Goal: Information Seeking & Learning: Learn about a topic

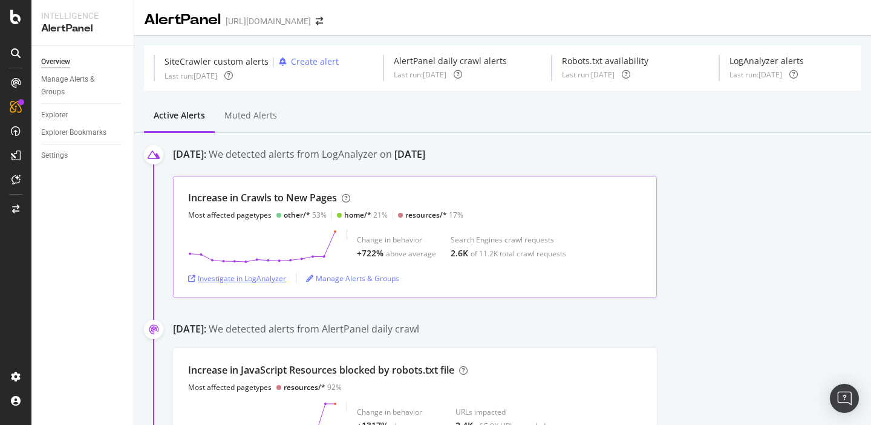
click at [230, 279] on div "Investigate in LogAnalyzer" at bounding box center [237, 278] width 98 height 10
click at [244, 277] on div "Investigate in LogAnalyzer" at bounding box center [237, 278] width 98 height 10
click at [261, 278] on div "Investigate in LogAnalyzer" at bounding box center [237, 278] width 98 height 10
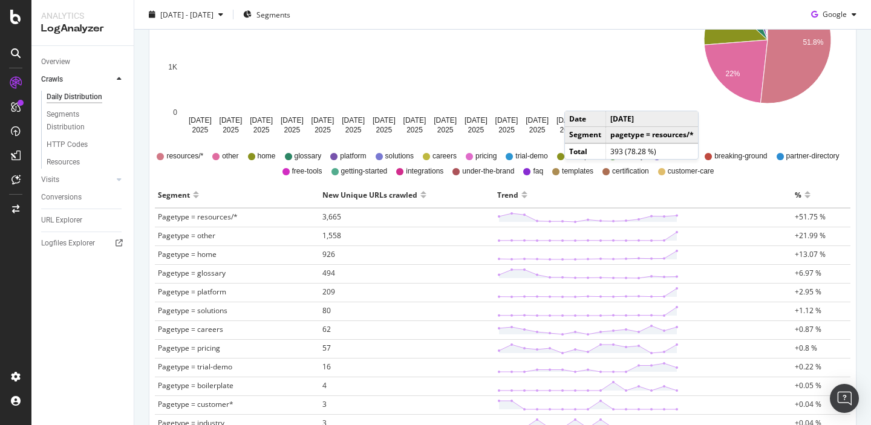
scroll to position [260, 0]
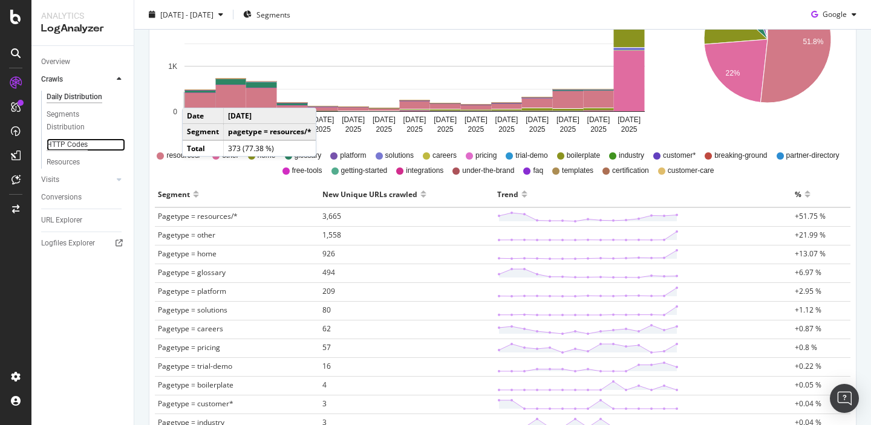
click at [51, 145] on div "HTTP Codes" at bounding box center [67, 145] width 41 height 13
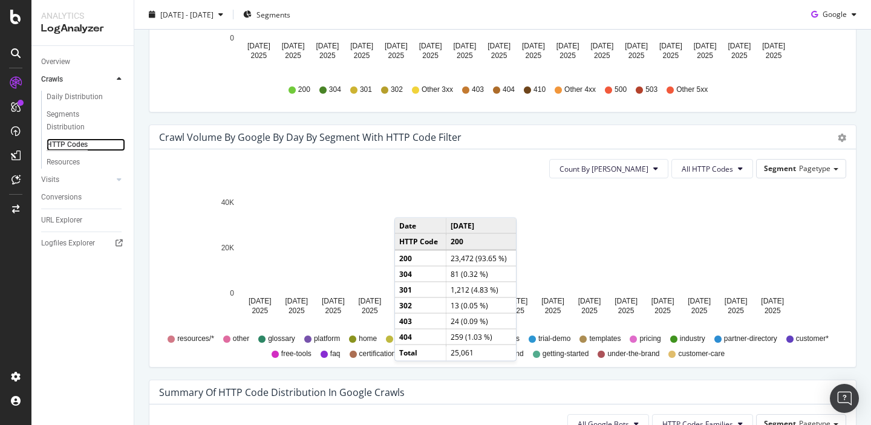
scroll to position [550, 0]
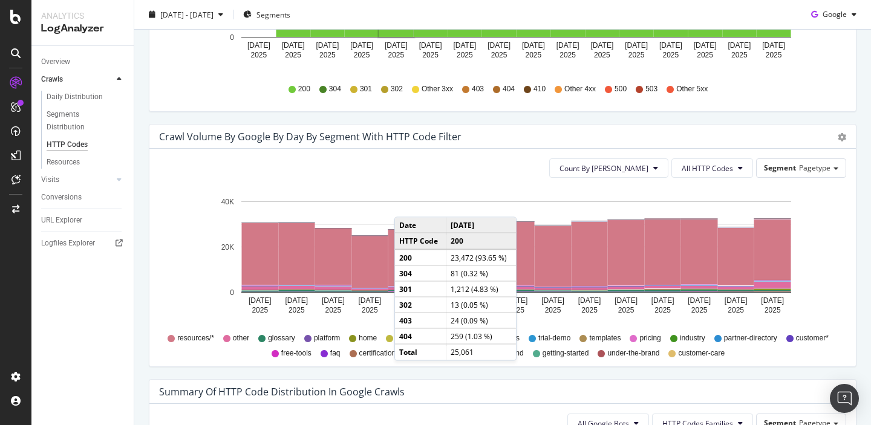
click at [784, 181] on div "Count By Day All HTTP Codes Segment Pagetype Hold CMD (⌘) while clicking to fil…" at bounding box center [502, 258] width 707 height 218
click at [787, 167] on span "Segment" at bounding box center [780, 168] width 32 height 10
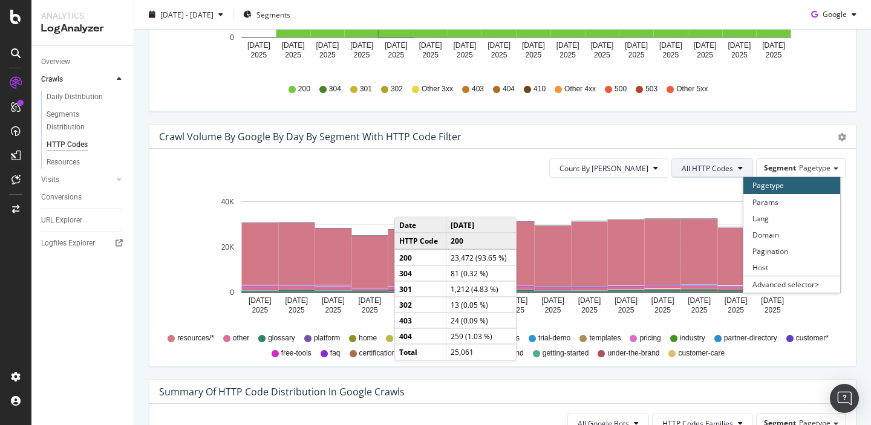
click at [724, 168] on span "All HTTP Codes" at bounding box center [707, 168] width 51 height 10
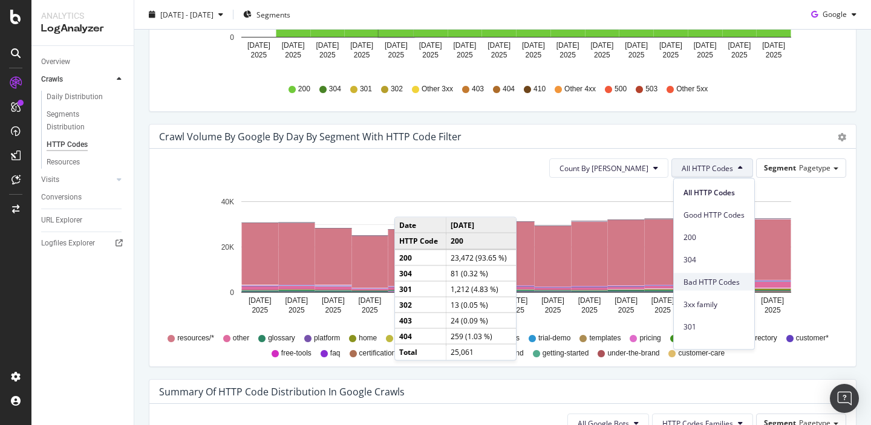
click at [696, 287] on div "Bad HTTP Codes" at bounding box center [714, 282] width 80 height 18
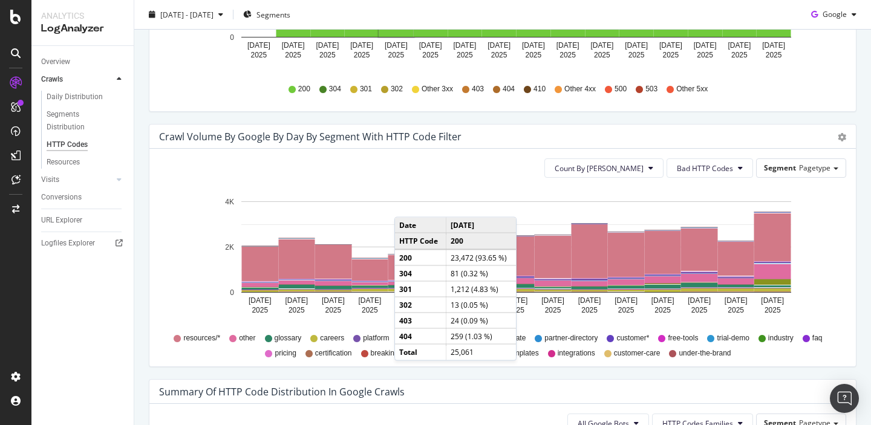
click at [540, 143] on div "Crawl Volume by google by Day by Segment with HTTP Code Filter Timeline (by Val…" at bounding box center [502, 137] width 707 height 24
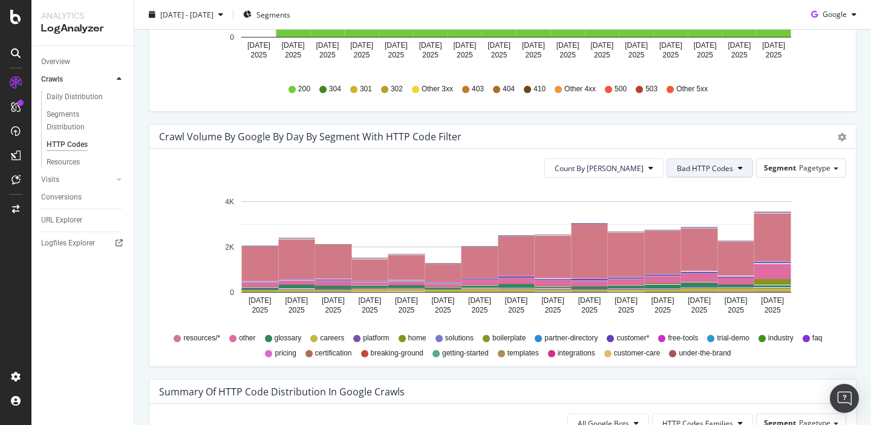
click at [716, 171] on span "Bad HTTP Codes" at bounding box center [705, 168] width 56 height 10
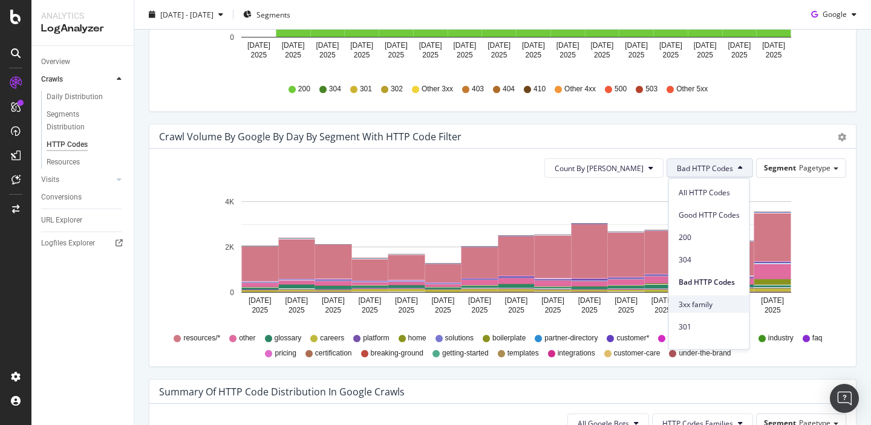
click at [693, 304] on span "3xx family" at bounding box center [709, 304] width 61 height 11
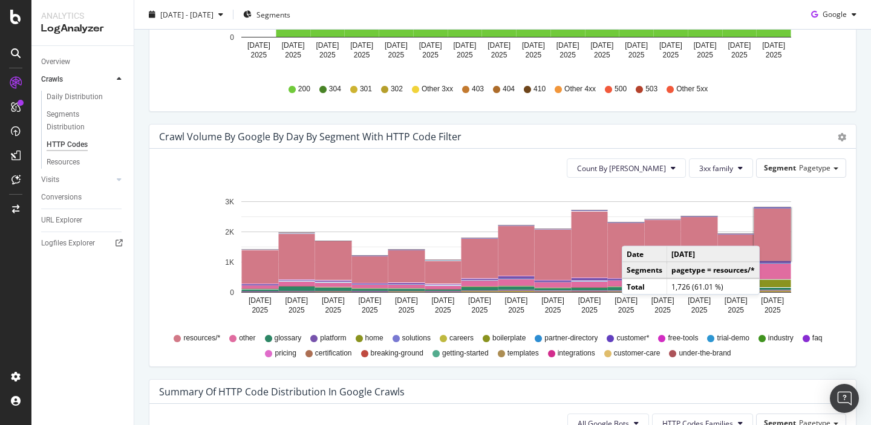
click at [772, 234] on rect "A chart." at bounding box center [772, 235] width 37 height 52
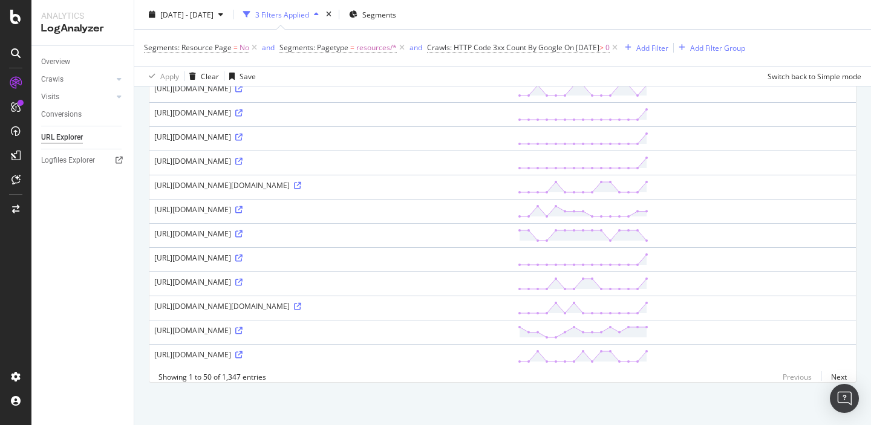
scroll to position [1128, 0]
click at [301, 307] on icon at bounding box center [297, 306] width 7 height 7
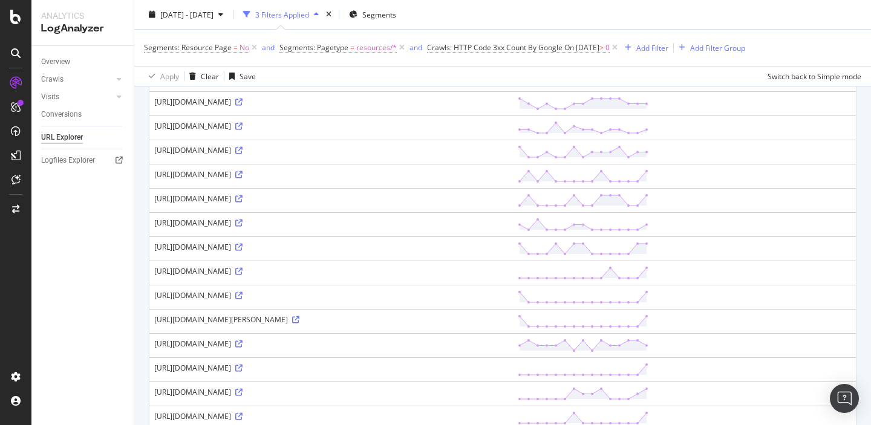
scroll to position [0, 0]
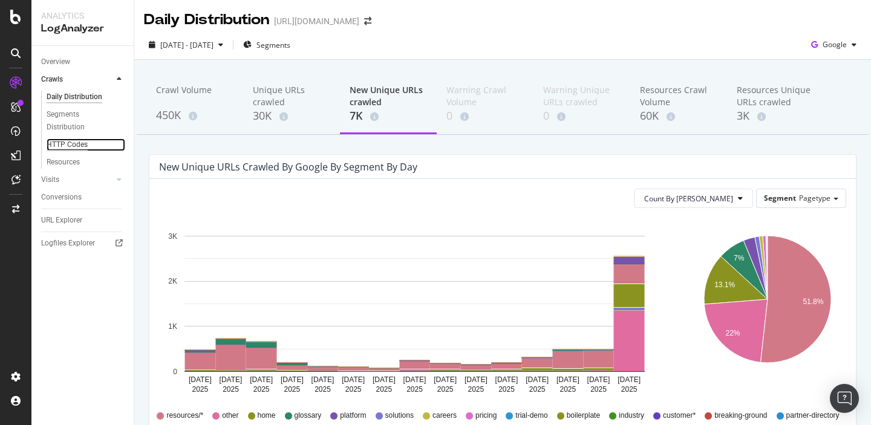
click at [70, 142] on div "HTTP Codes" at bounding box center [67, 145] width 41 height 13
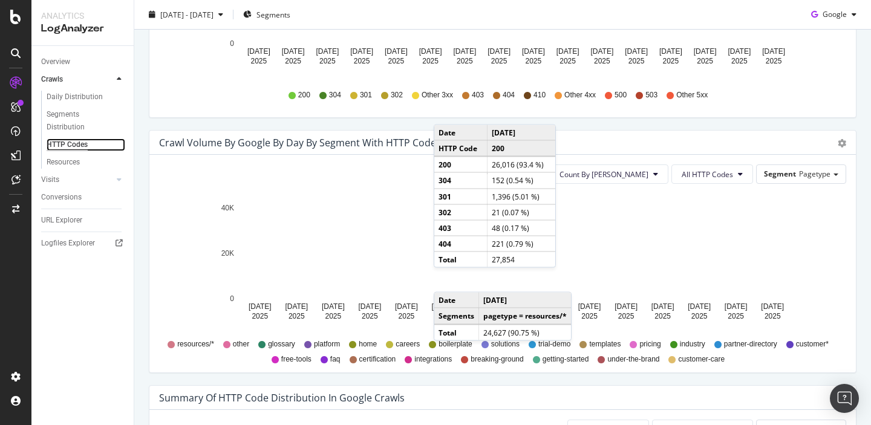
scroll to position [667, 0]
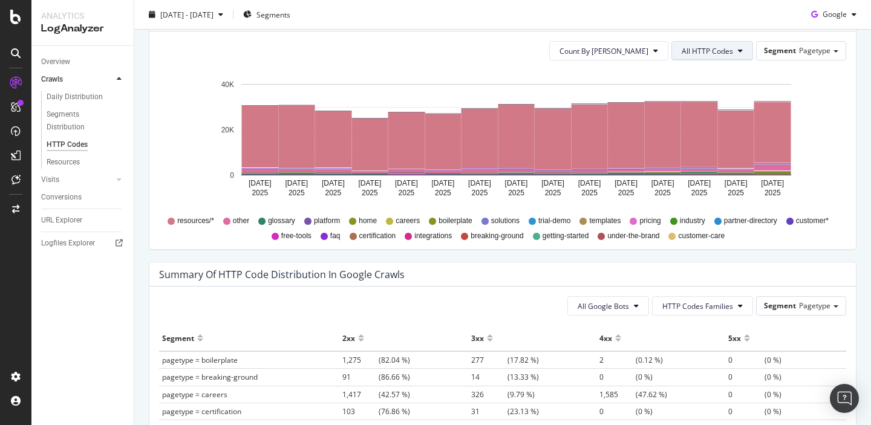
click at [724, 46] on span "All HTTP Codes" at bounding box center [707, 51] width 51 height 10
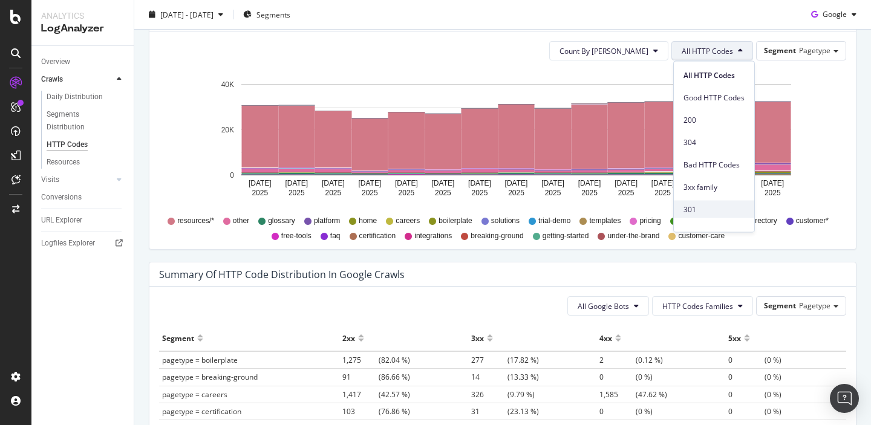
click at [695, 207] on span "301" at bounding box center [714, 209] width 61 height 11
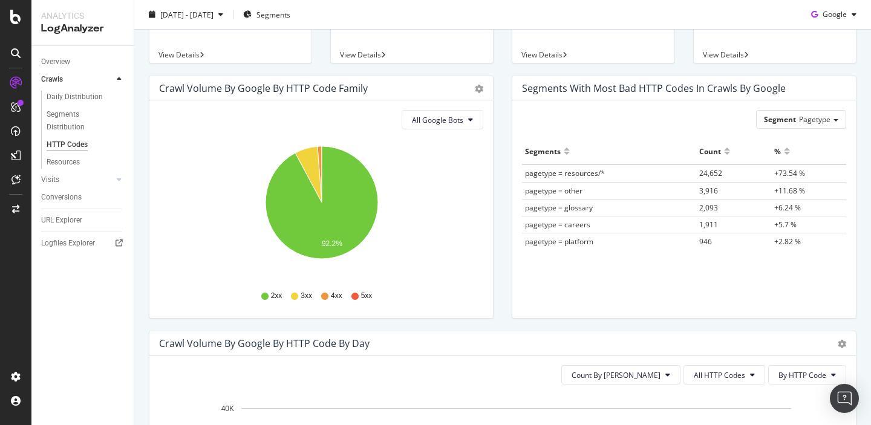
scroll to position [0, 0]
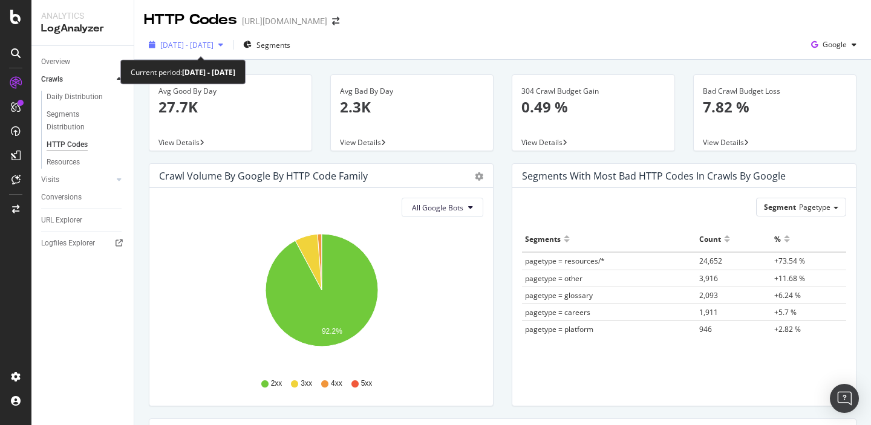
click at [214, 42] on span "[DATE] - [DATE]" at bounding box center [186, 45] width 53 height 10
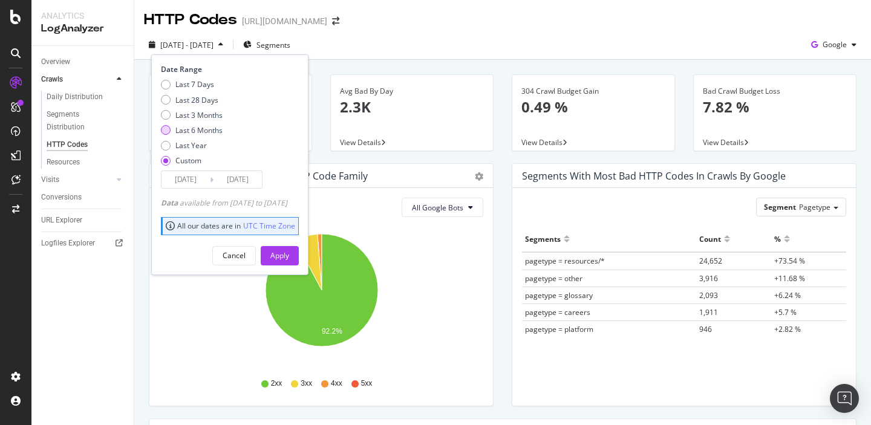
click at [190, 131] on div "Last 6 Months" at bounding box center [198, 130] width 47 height 10
type input "2025/03/22"
type input "2025/09/21"
click at [289, 262] on div "Apply" at bounding box center [279, 256] width 19 height 18
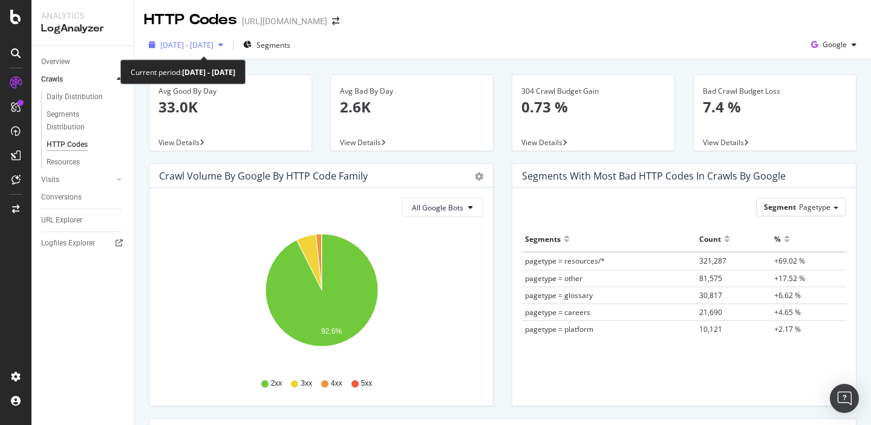
click at [214, 45] on span "2025 Mar. 22nd - Sep. 21st" at bounding box center [186, 45] width 53 height 10
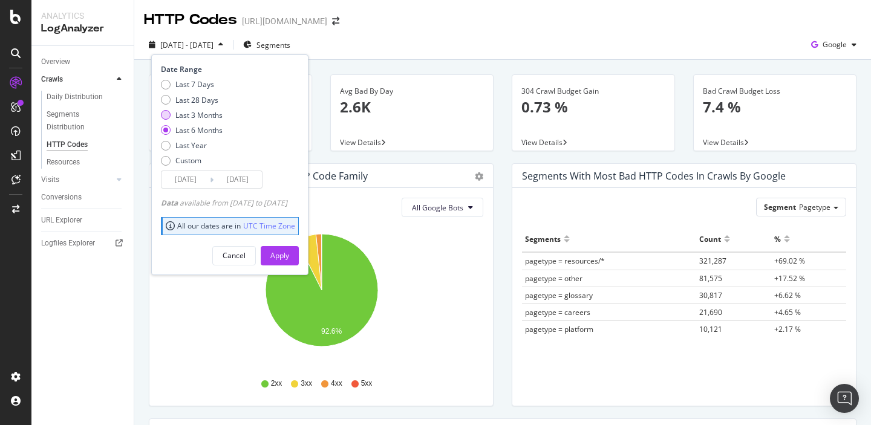
click at [185, 111] on div "Last 3 Months" at bounding box center [198, 115] width 47 height 10
type input "2025/06/22"
click at [289, 262] on div "Apply" at bounding box center [279, 256] width 19 height 18
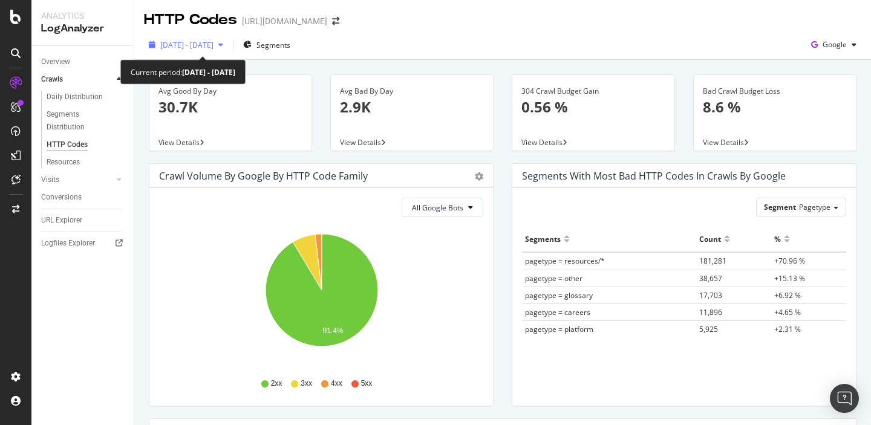
click at [214, 42] on span "2025 Jun. 22nd - Sep. 21st" at bounding box center [186, 45] width 53 height 10
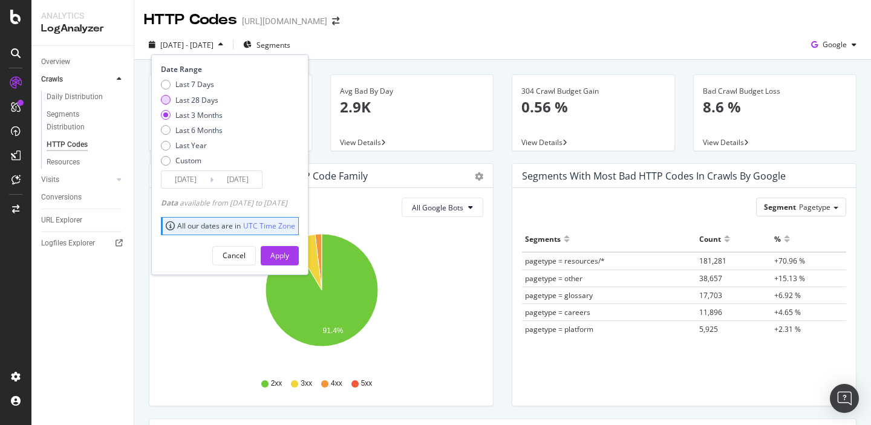
click at [199, 98] on div "Last 28 Days" at bounding box center [196, 100] width 43 height 10
type input "2025/08/25"
click at [289, 255] on div "Apply" at bounding box center [279, 255] width 19 height 10
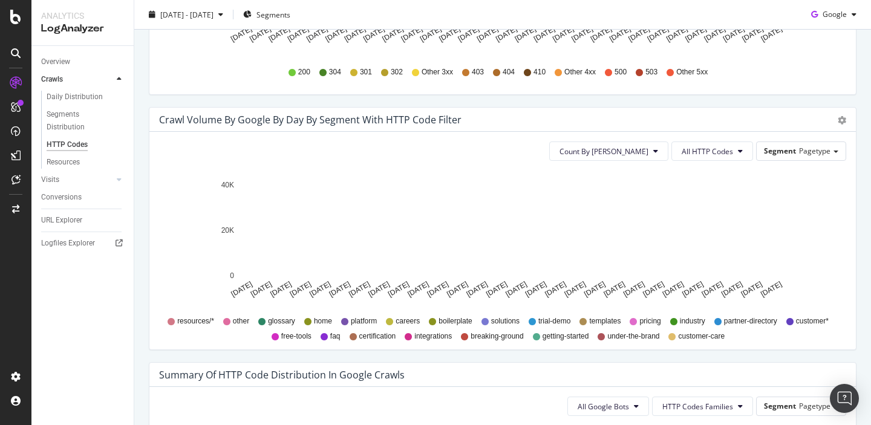
scroll to position [548, 0]
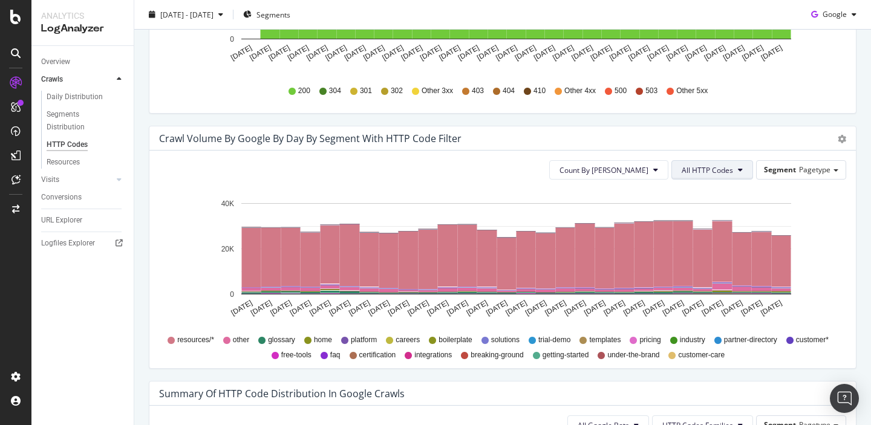
click at [724, 172] on span "All HTTP Codes" at bounding box center [707, 170] width 51 height 10
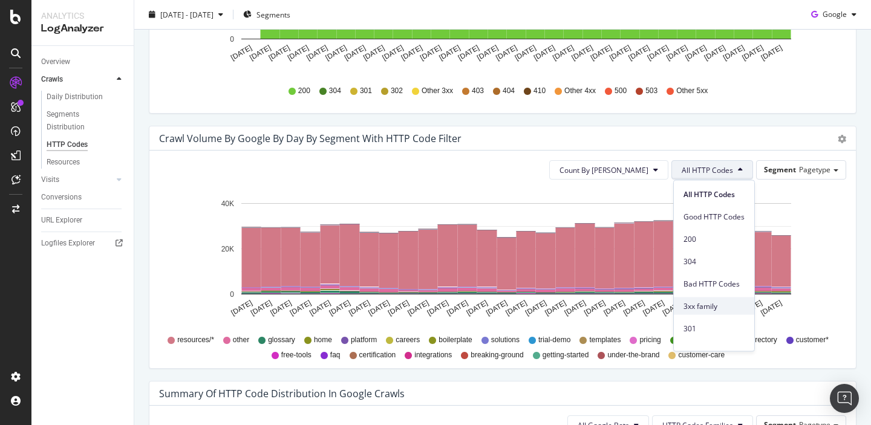
click at [689, 310] on span "3xx family" at bounding box center [714, 306] width 61 height 11
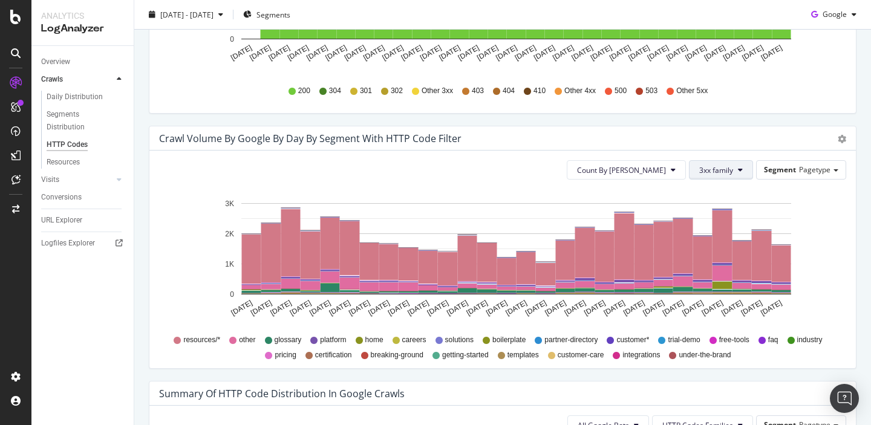
click at [711, 166] on span "3xx family" at bounding box center [716, 170] width 34 height 10
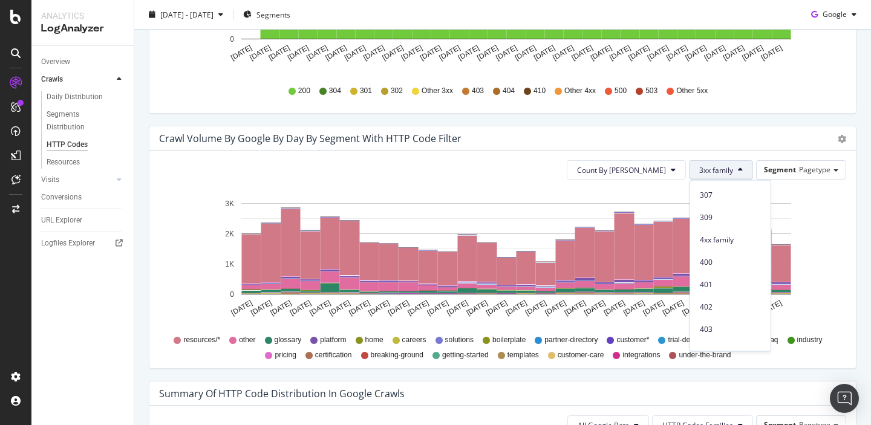
scroll to position [201, 0]
click at [724, 243] on span "4xx family" at bounding box center [730, 239] width 61 height 11
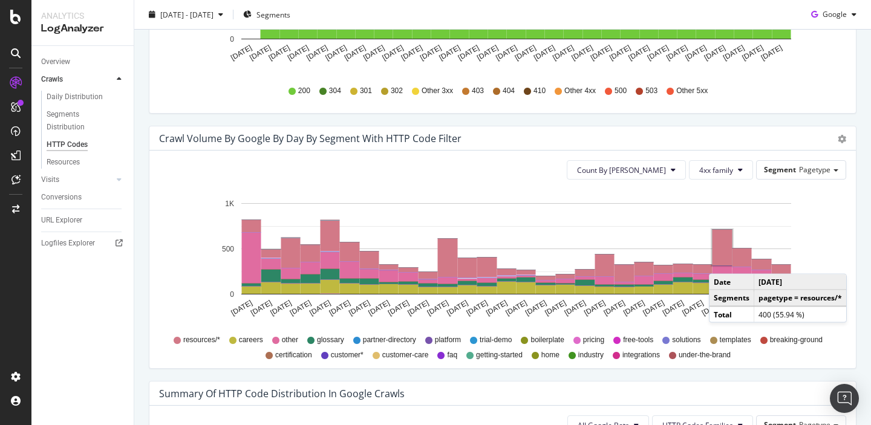
click at [721, 262] on rect "A chart." at bounding box center [723, 248] width 20 height 36
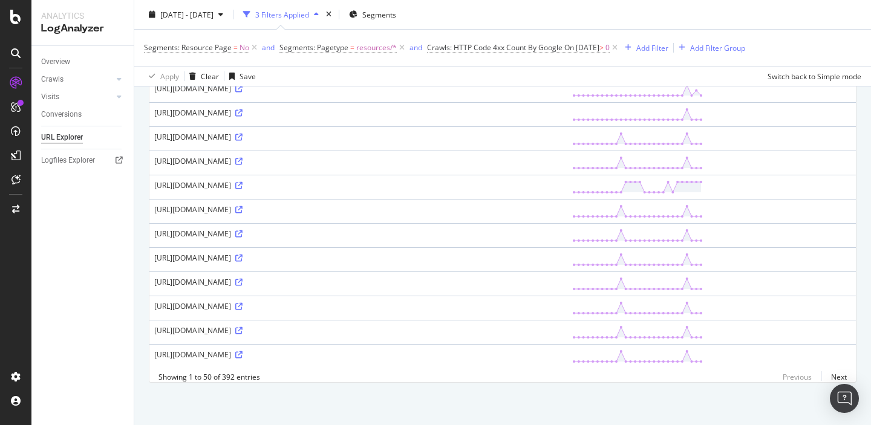
scroll to position [1731, 0]
click at [836, 379] on link "Next" at bounding box center [834, 377] width 25 height 18
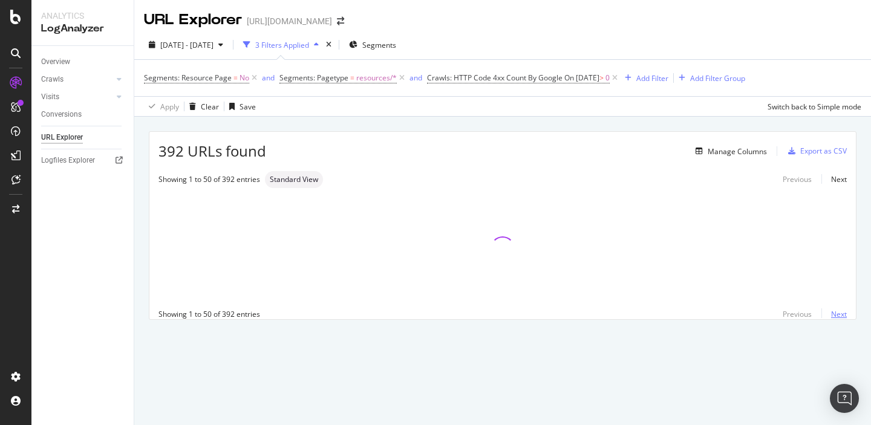
scroll to position [0, 0]
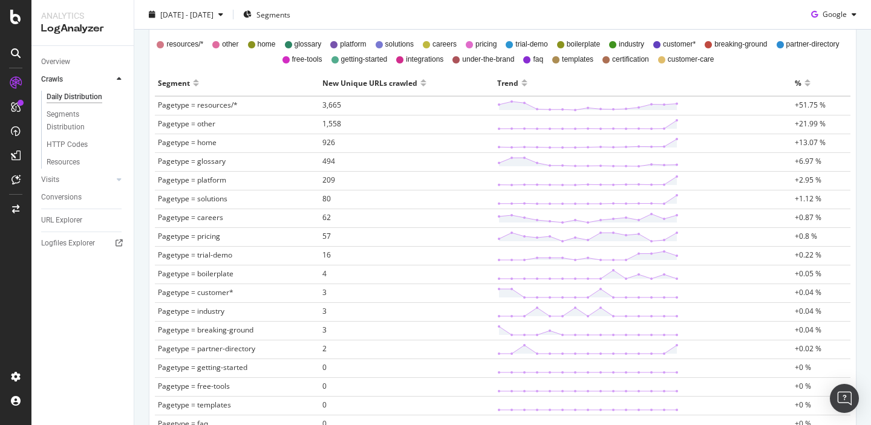
scroll to position [374, 0]
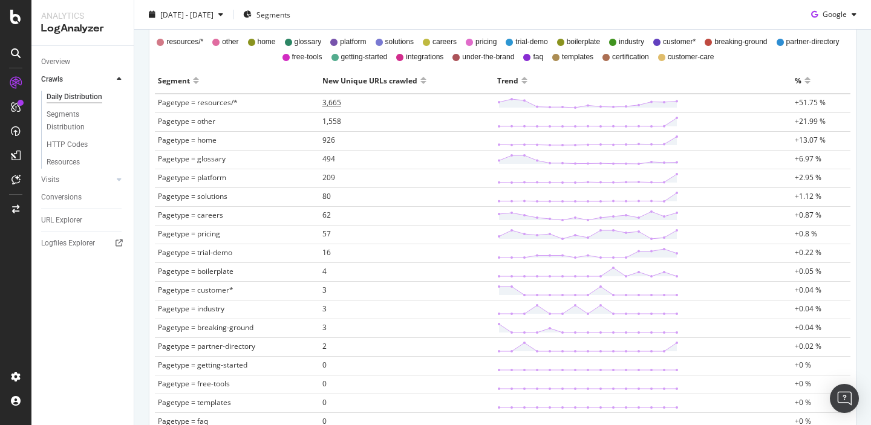
click at [330, 106] on span "3,665" at bounding box center [331, 102] width 19 height 10
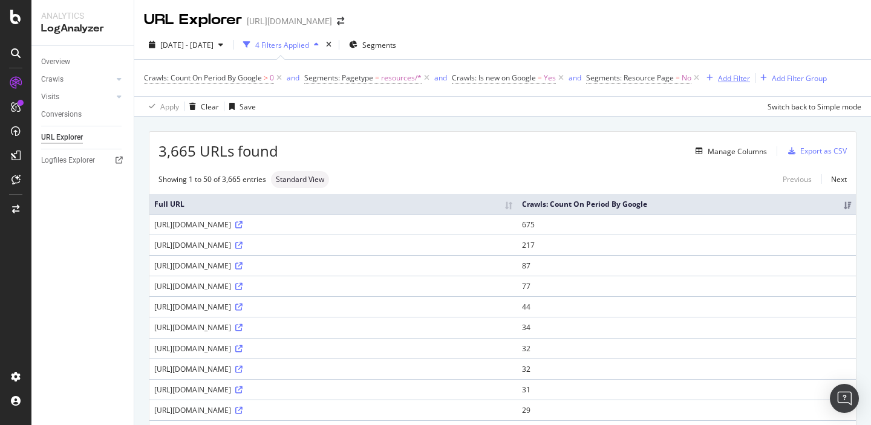
click at [724, 80] on div "Add Filter" at bounding box center [734, 78] width 32 height 10
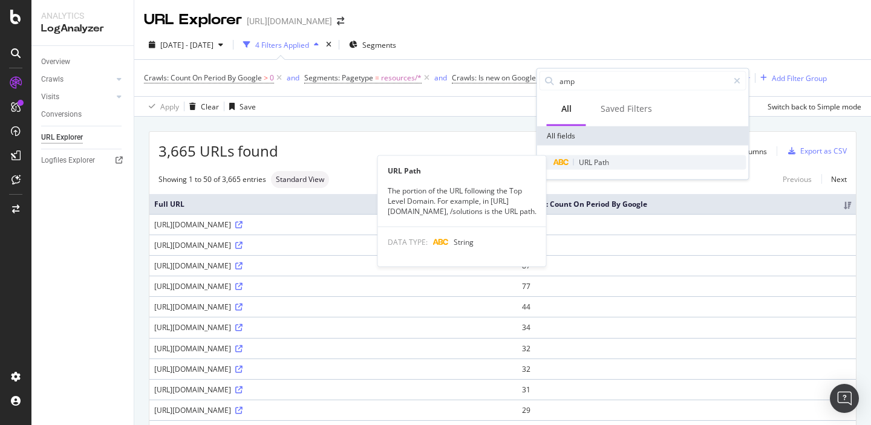
type input "amp"
click at [593, 162] on span "URL" at bounding box center [586, 162] width 15 height 10
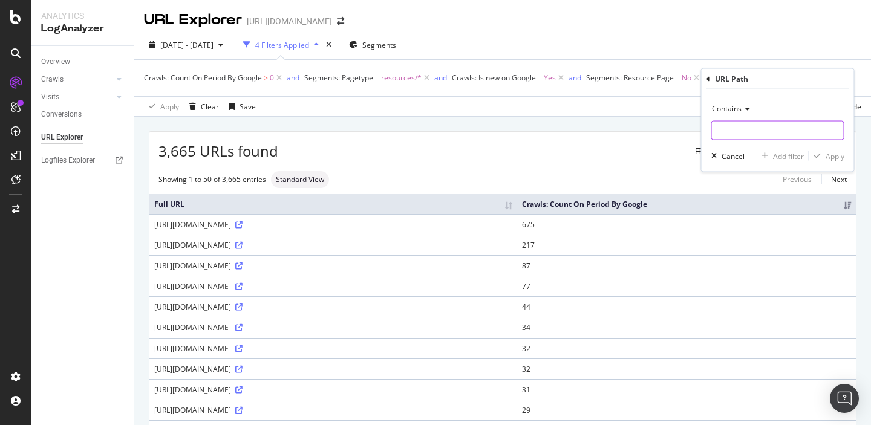
click at [738, 135] on input "text" at bounding box center [778, 130] width 132 height 19
type input "?amp"
click at [830, 155] on div "Apply" at bounding box center [835, 156] width 19 height 10
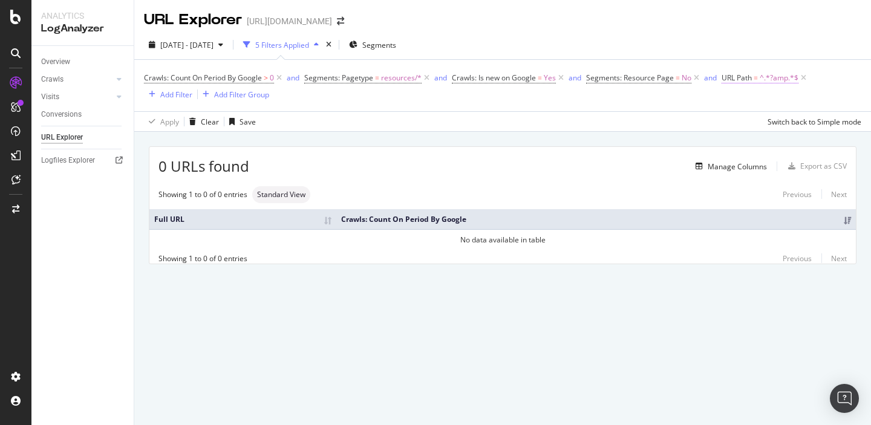
click at [744, 77] on span "URL Path" at bounding box center [737, 78] width 30 height 10
click at [672, 157] on div "Cancel" at bounding box center [676, 154] width 23 height 10
click at [802, 80] on icon at bounding box center [804, 78] width 10 height 12
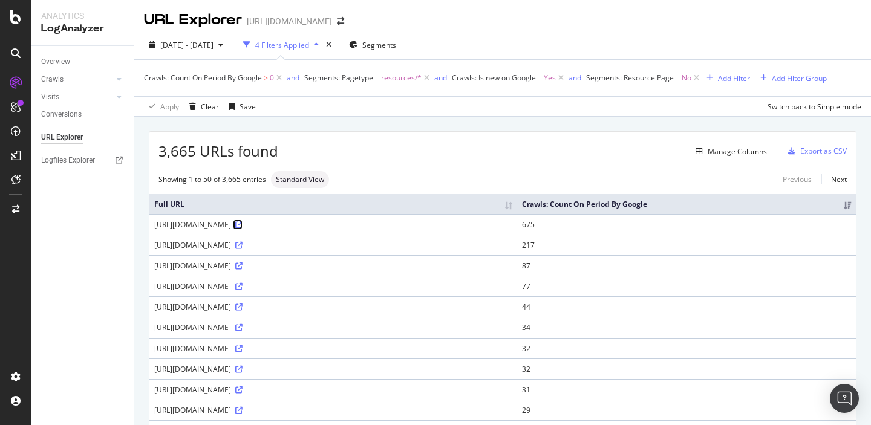
click at [243, 229] on icon at bounding box center [238, 224] width 7 height 7
click at [737, 77] on div "Add Filter" at bounding box center [734, 78] width 32 height 10
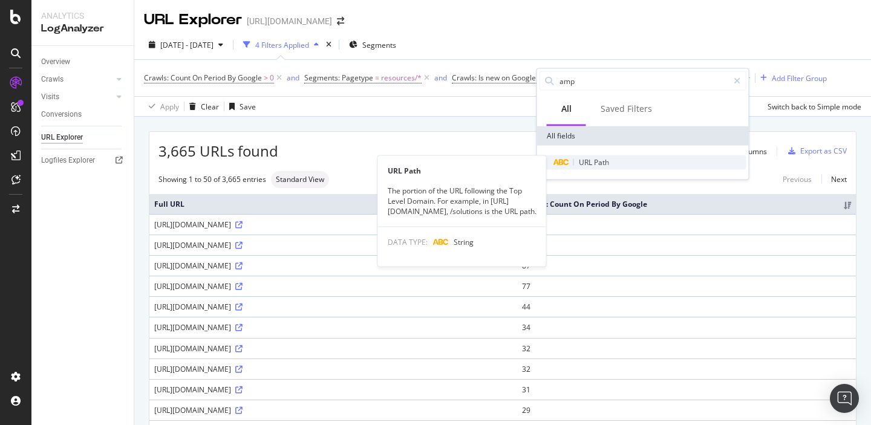
click at [599, 161] on span "Path" at bounding box center [601, 162] width 15 height 10
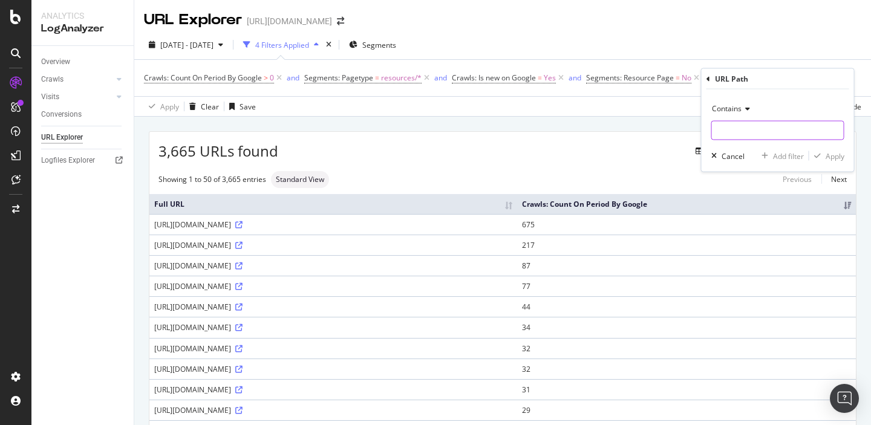
click at [730, 131] on input "text" at bounding box center [778, 130] width 132 height 19
type input "/amp"
click at [828, 155] on div "Apply" at bounding box center [835, 156] width 19 height 10
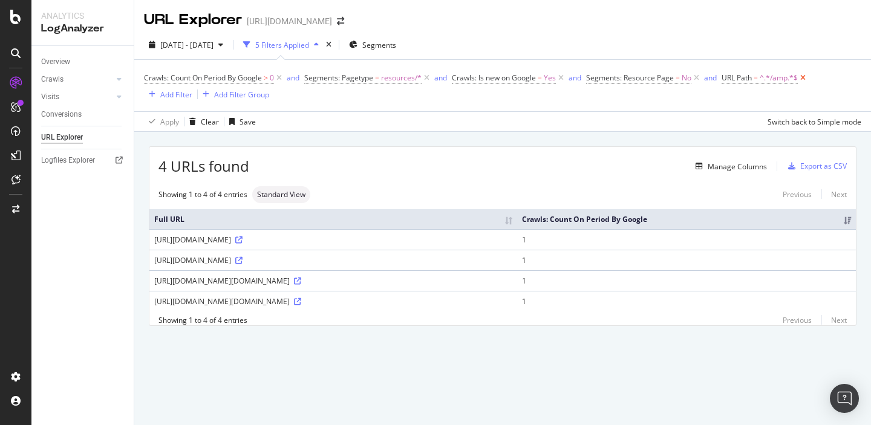
click at [803, 78] on icon at bounding box center [803, 78] width 10 height 12
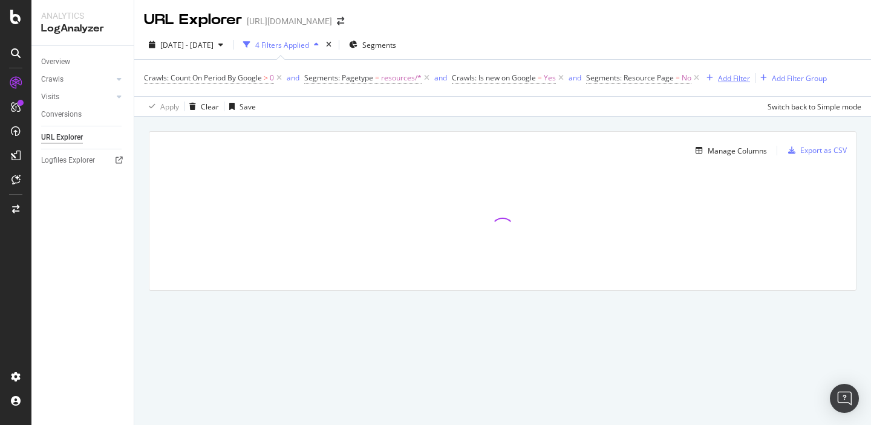
click at [723, 82] on div "Add Filter" at bounding box center [734, 78] width 32 height 10
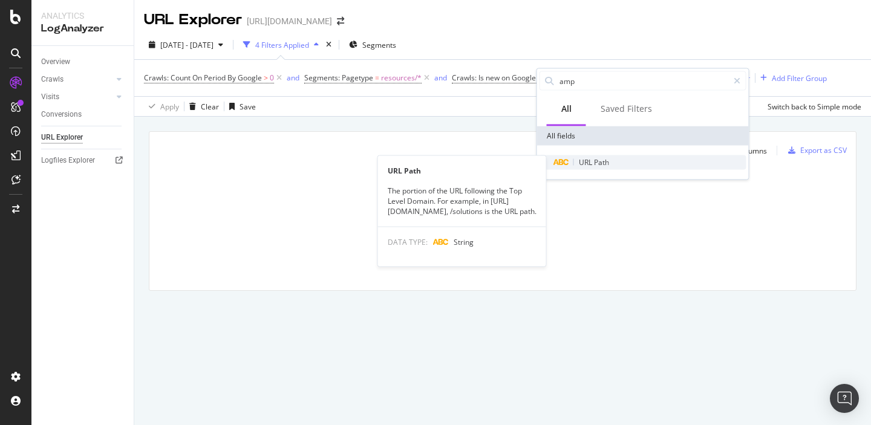
click at [595, 167] on div "URL Path" at bounding box center [650, 162] width 192 height 15
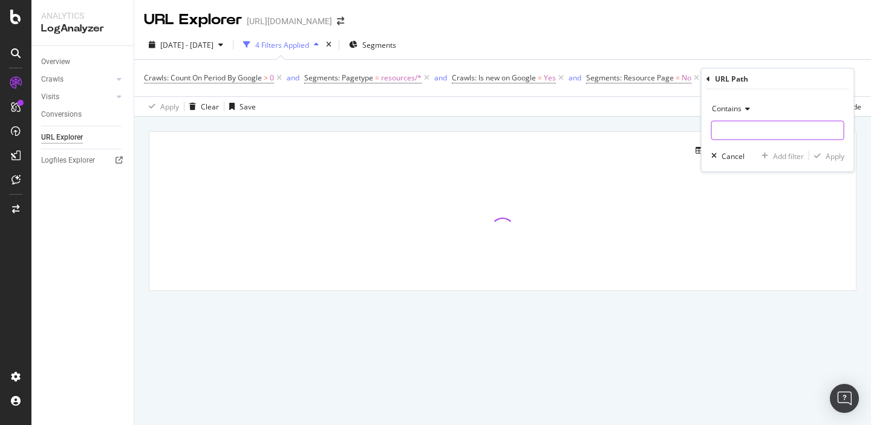
click at [733, 129] on input "text" at bounding box center [778, 130] width 132 height 19
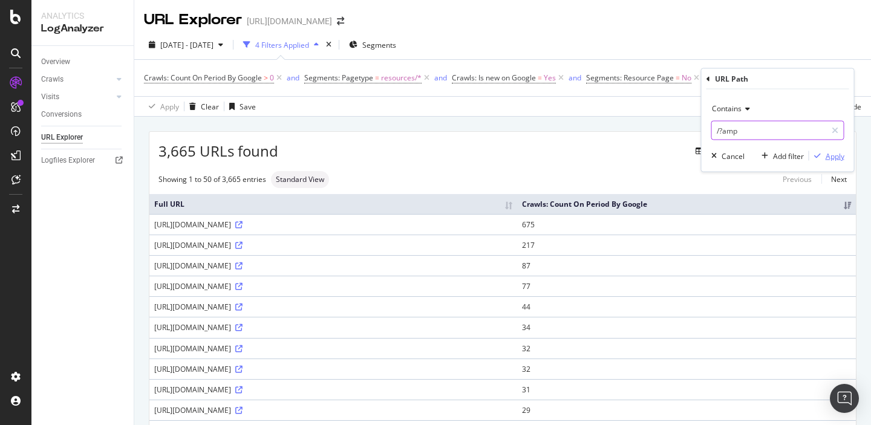
type input "/?amp"
click at [831, 157] on div "Apply" at bounding box center [835, 156] width 19 height 10
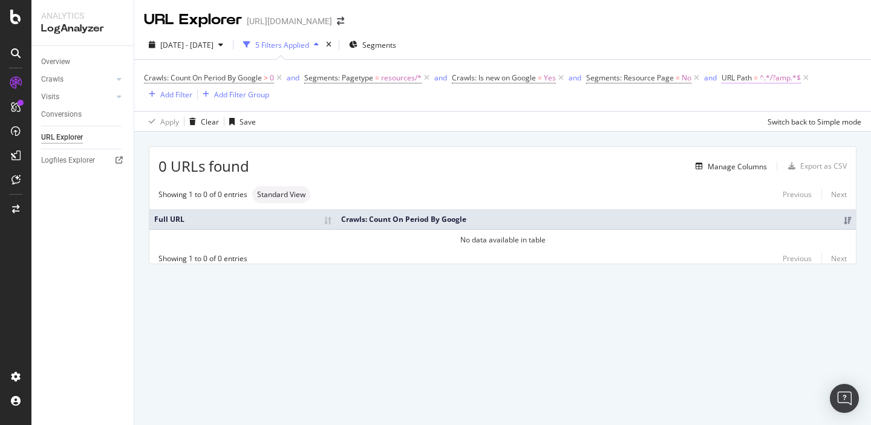
click at [779, 80] on span "^.*/?amp.*$" at bounding box center [780, 78] width 41 height 17
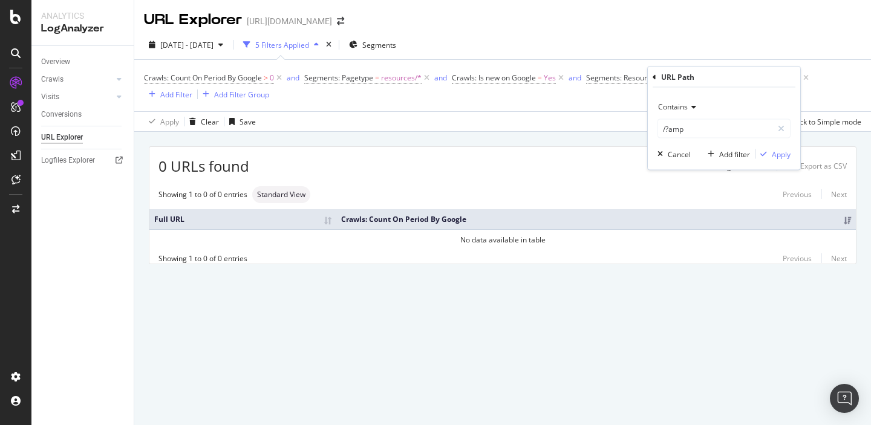
click at [690, 109] on icon at bounding box center [692, 106] width 8 height 7
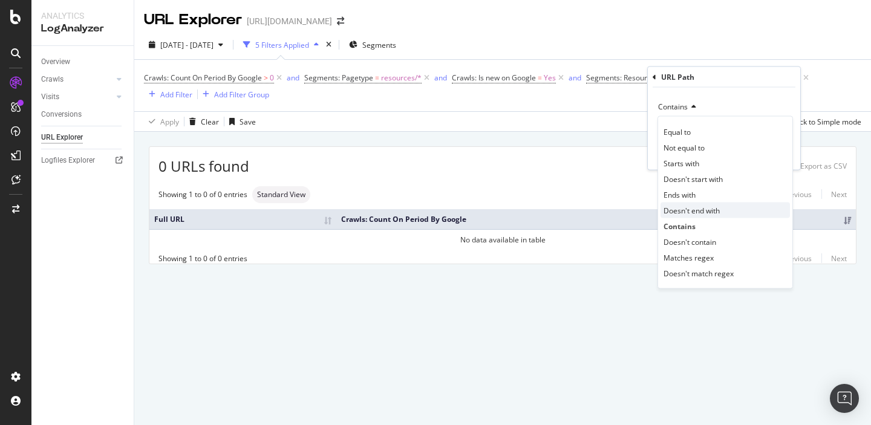
click at [685, 209] on span "Doesn't end with" at bounding box center [692, 210] width 56 height 10
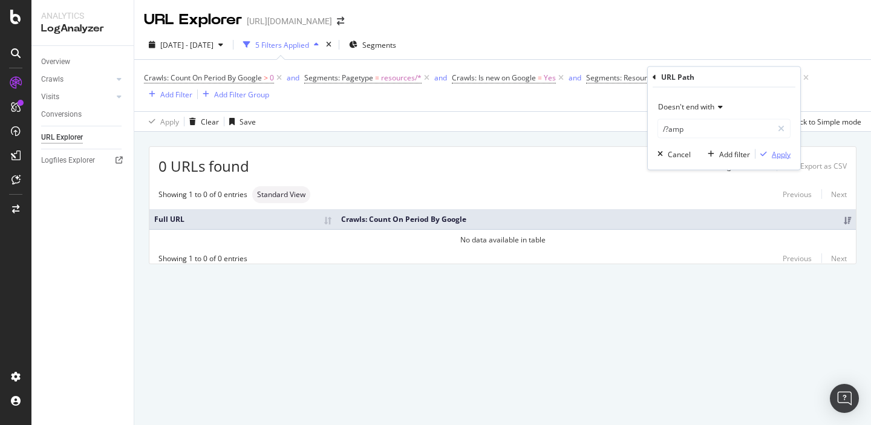
click at [772, 152] on div "Apply" at bounding box center [781, 154] width 19 height 10
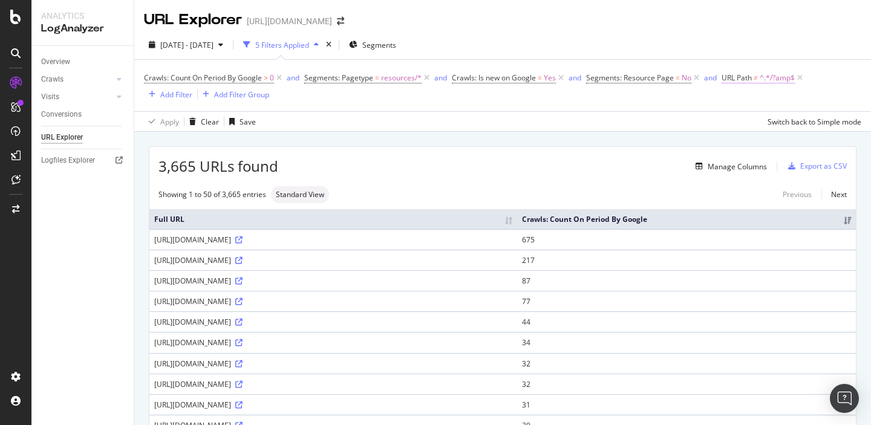
click at [750, 79] on span "URL Path" at bounding box center [737, 78] width 30 height 10
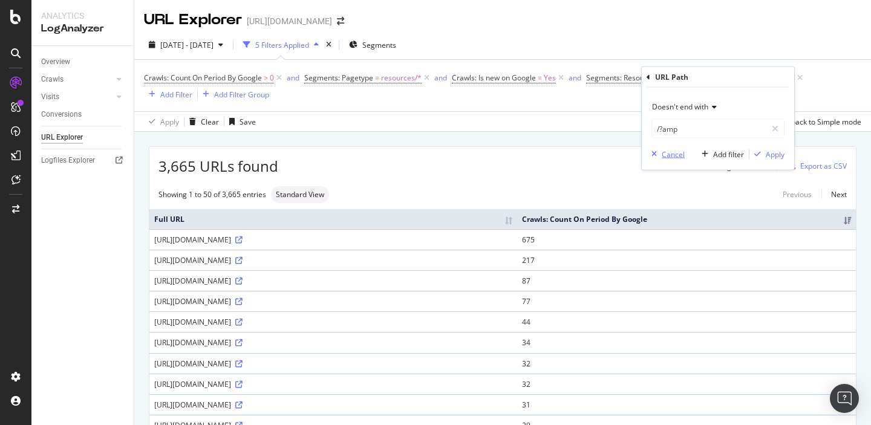
click at [675, 156] on div "Cancel" at bounding box center [673, 154] width 23 height 10
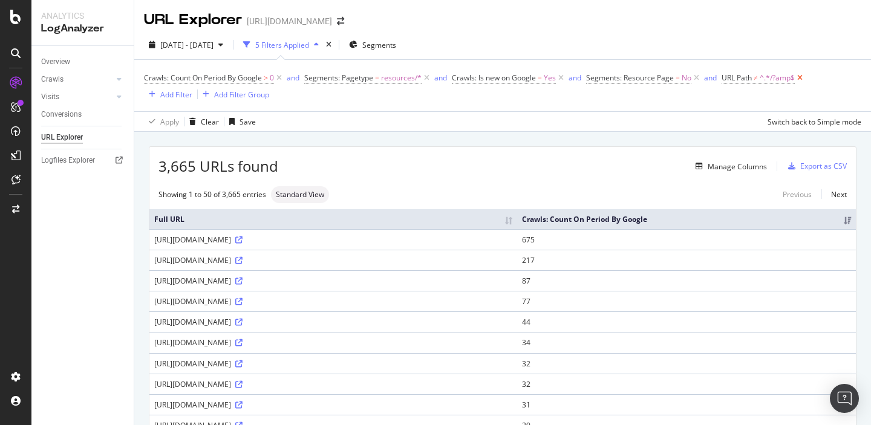
click at [803, 77] on icon at bounding box center [800, 78] width 10 height 12
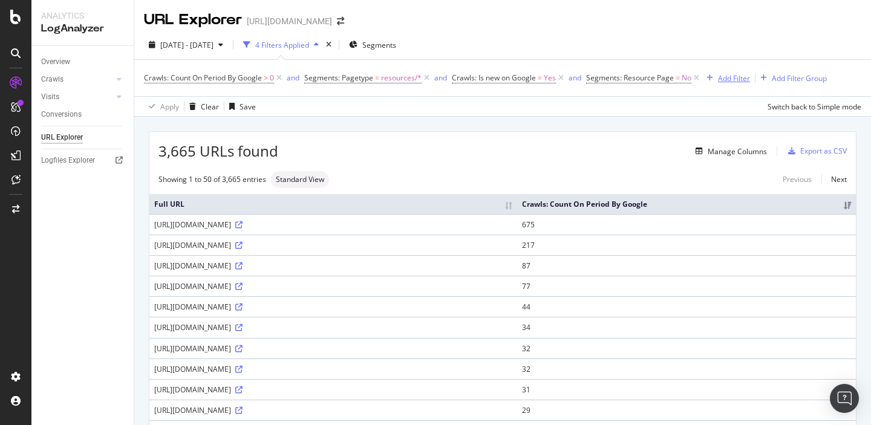
click at [731, 79] on div "Add Filter" at bounding box center [734, 78] width 32 height 10
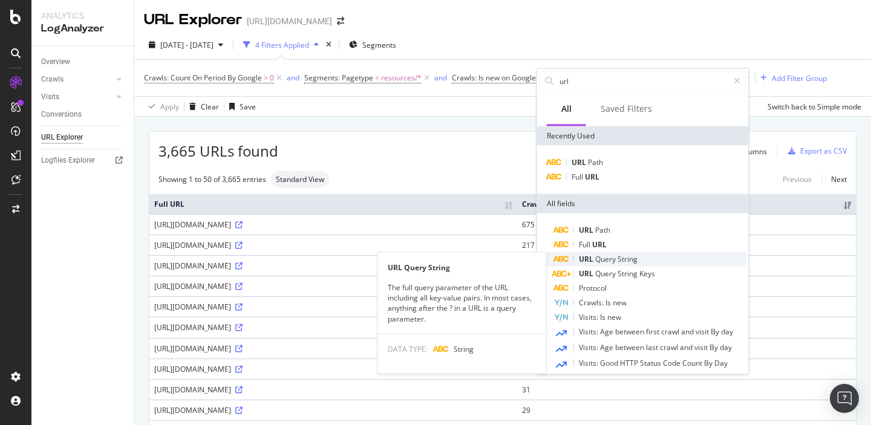
type input "url"
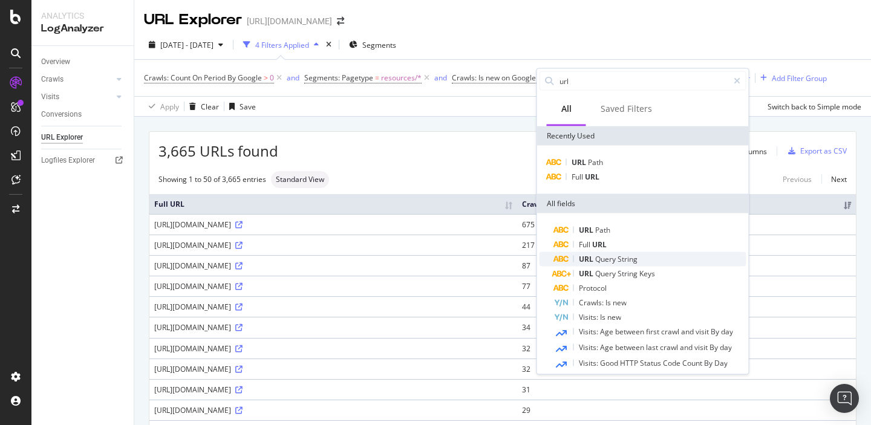
click at [612, 263] on span "Query" at bounding box center [606, 259] width 22 height 10
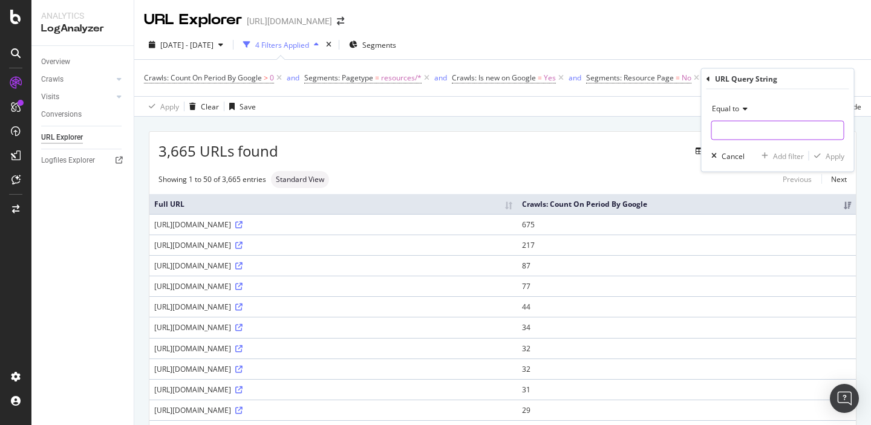
click at [736, 129] on input "text" at bounding box center [778, 130] width 132 height 19
type input "?amp"
click at [832, 156] on div "Apply" at bounding box center [835, 156] width 19 height 10
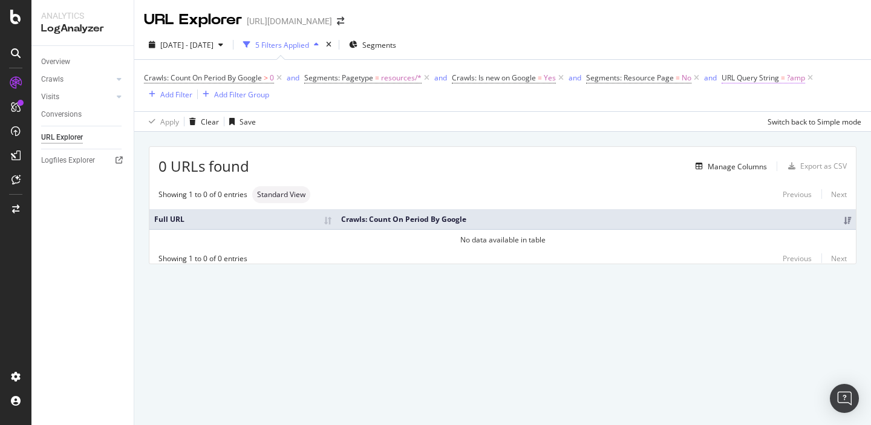
click at [755, 79] on span "URL Query String" at bounding box center [750, 78] width 57 height 10
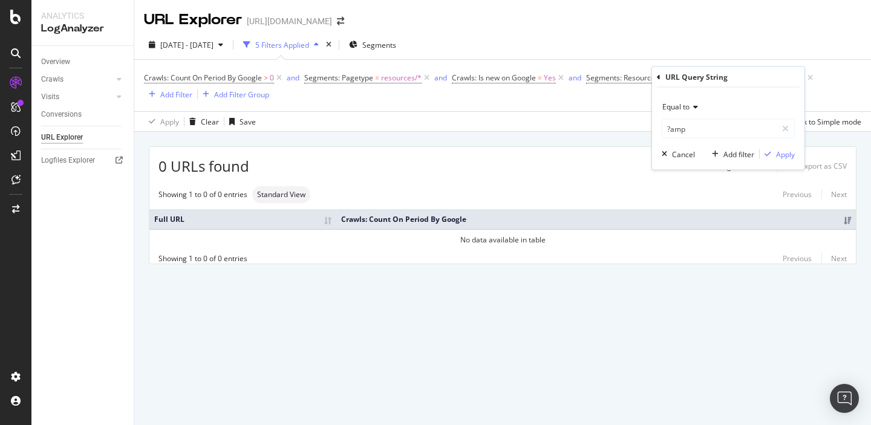
click at [687, 107] on span "Equal to" at bounding box center [675, 107] width 27 height 10
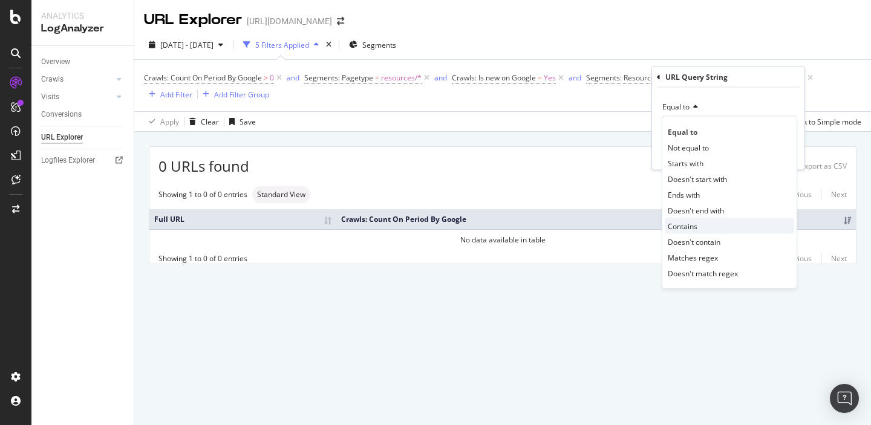
click at [688, 231] on span "Contains" at bounding box center [683, 226] width 30 height 10
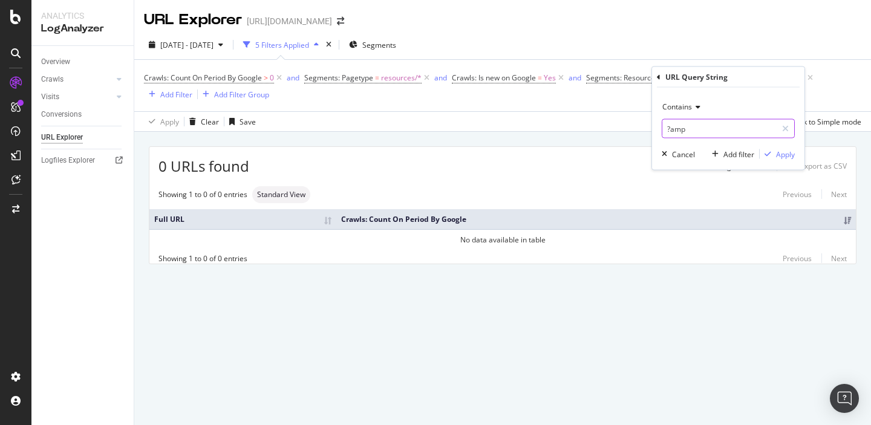
click at [671, 131] on input "?amp" at bounding box center [719, 128] width 114 height 19
type input "amp"
click at [773, 153] on div "button" at bounding box center [768, 154] width 16 height 7
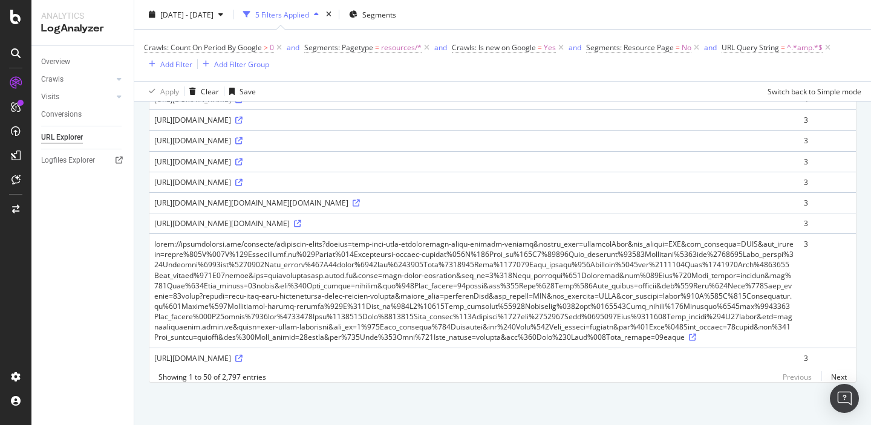
scroll to position [1319, 0]
